Goal: Information Seeking & Learning: Learn about a topic

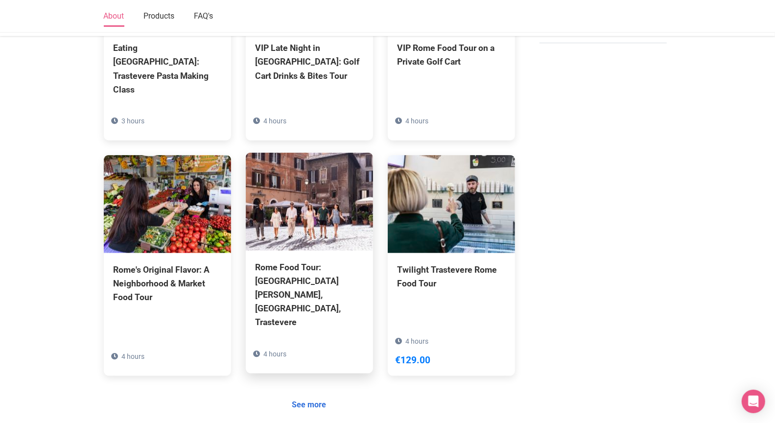
scroll to position [694, 0]
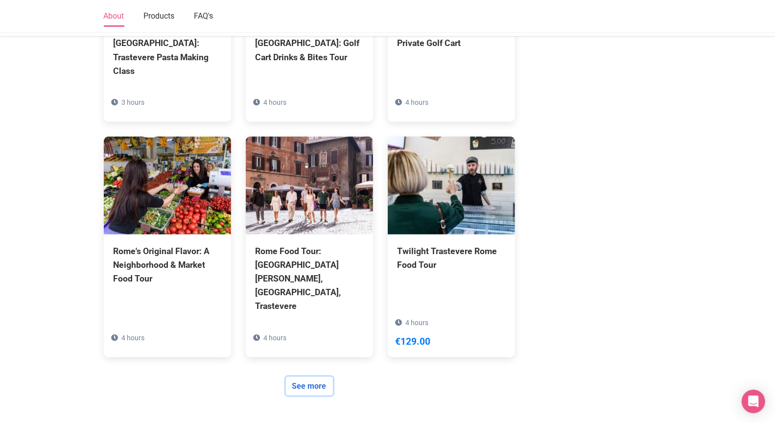
click at [315, 377] on link "See more" at bounding box center [309, 386] width 47 height 19
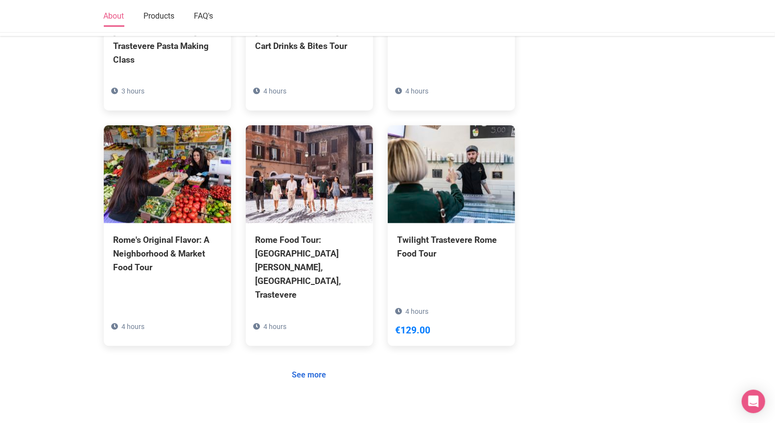
scroll to position [792, 0]
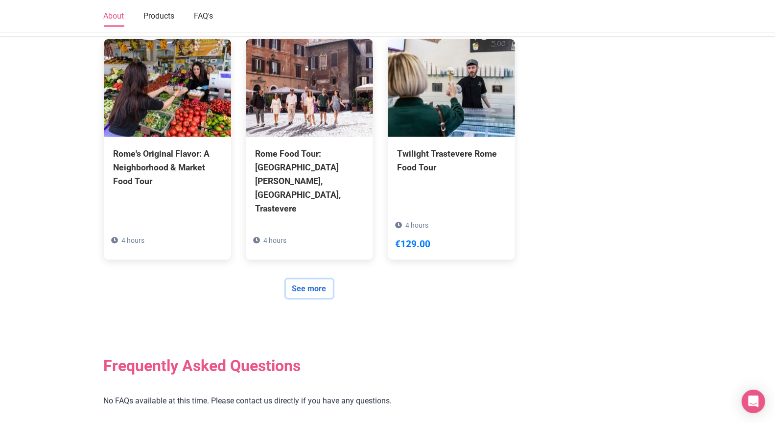
click at [315, 279] on link "See more" at bounding box center [309, 288] width 47 height 19
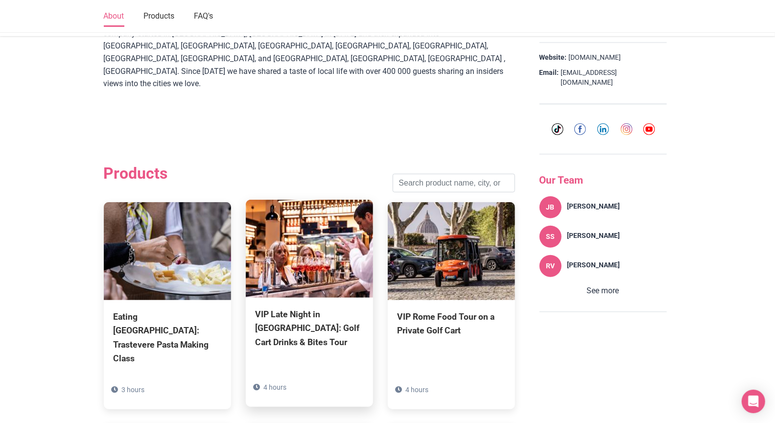
scroll to position [368, 0]
